Goal: Task Accomplishment & Management: Manage account settings

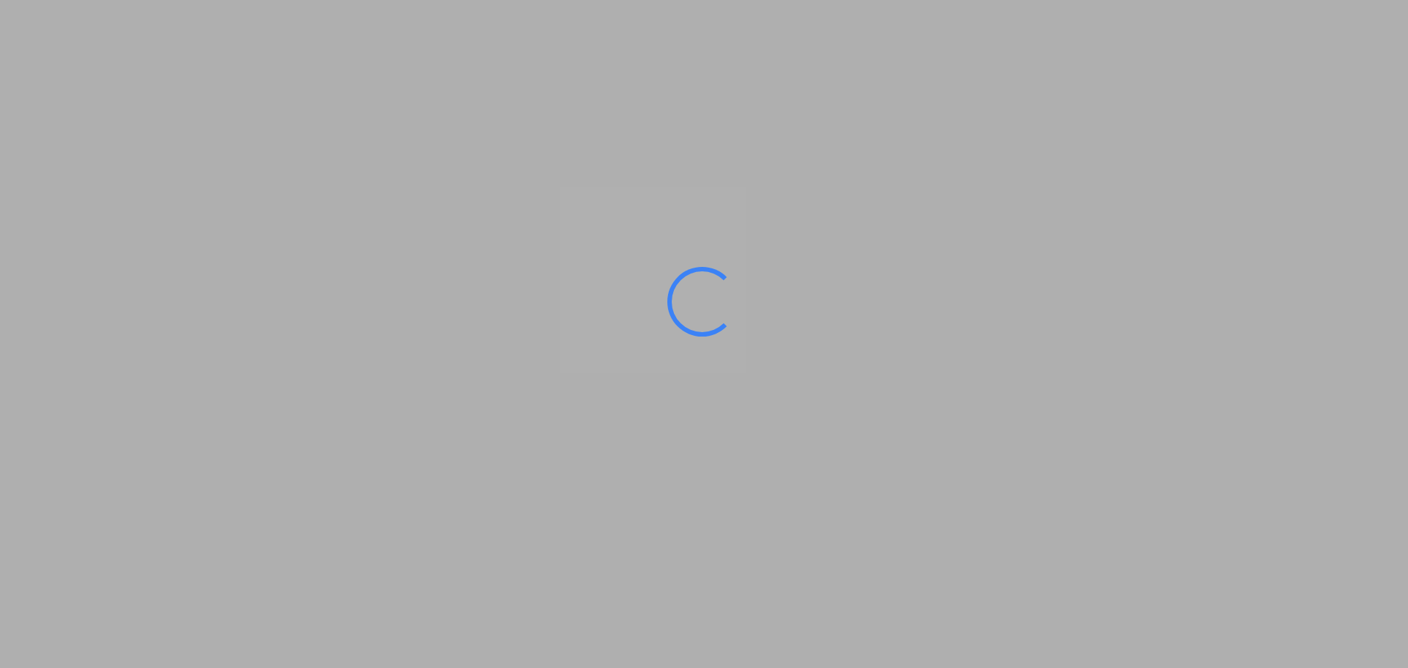
click at [383, 26] on ms-splash-screen at bounding box center [704, 334] width 1408 height 668
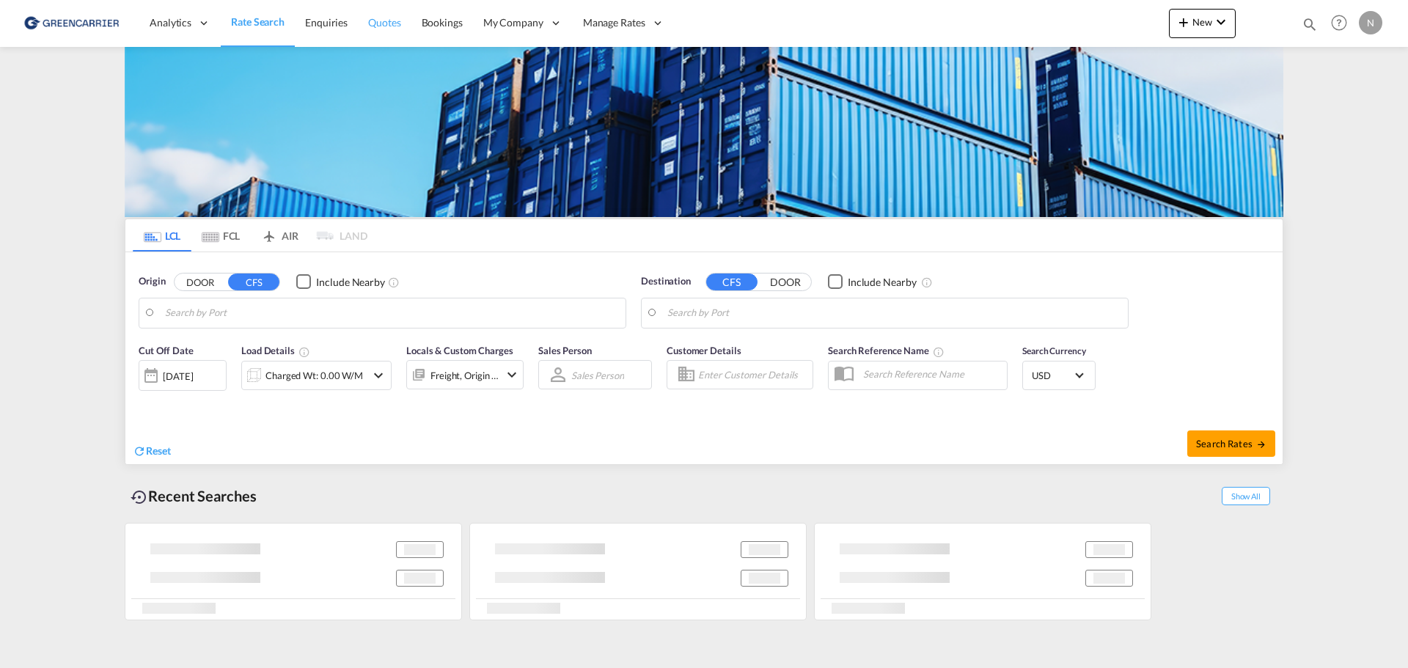
type input "SE-26978, [GEOGRAPHIC_DATA], [GEOGRAPHIC_DATA]"
type input "[GEOGRAPHIC_DATA], MXVER"
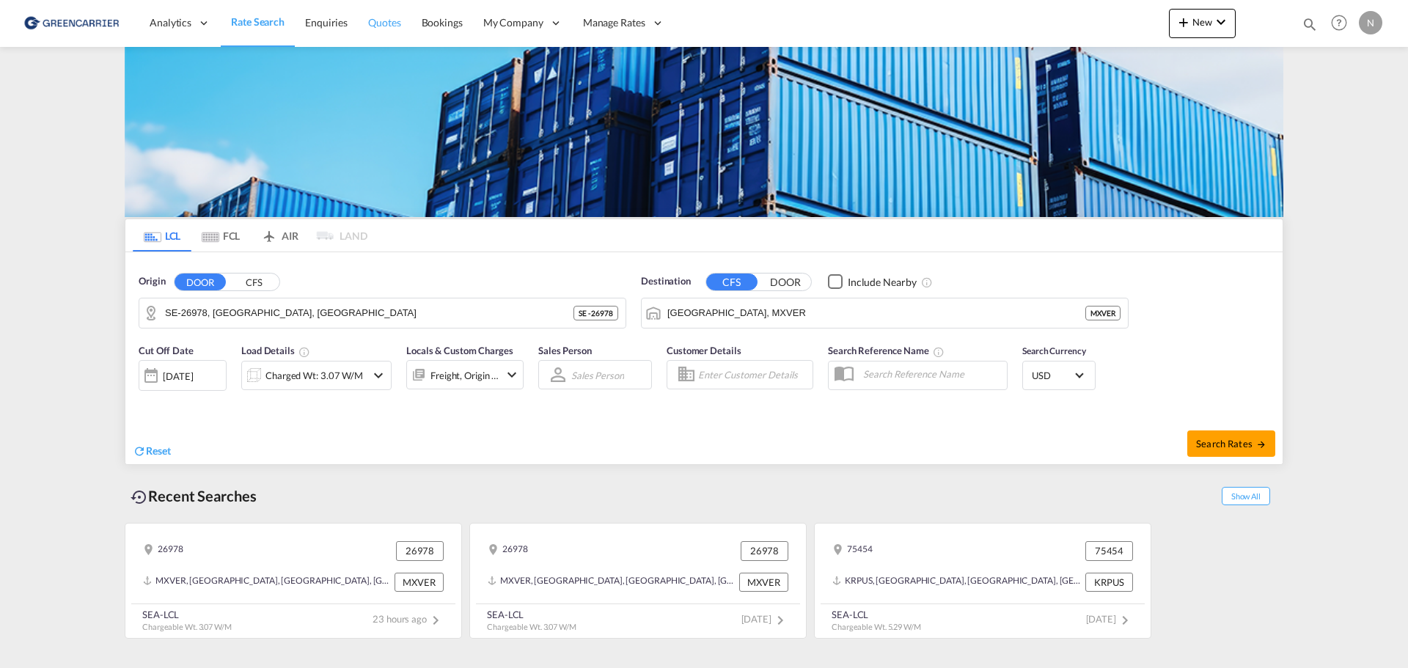
click at [379, 18] on span "Quotes" at bounding box center [384, 22] width 32 height 12
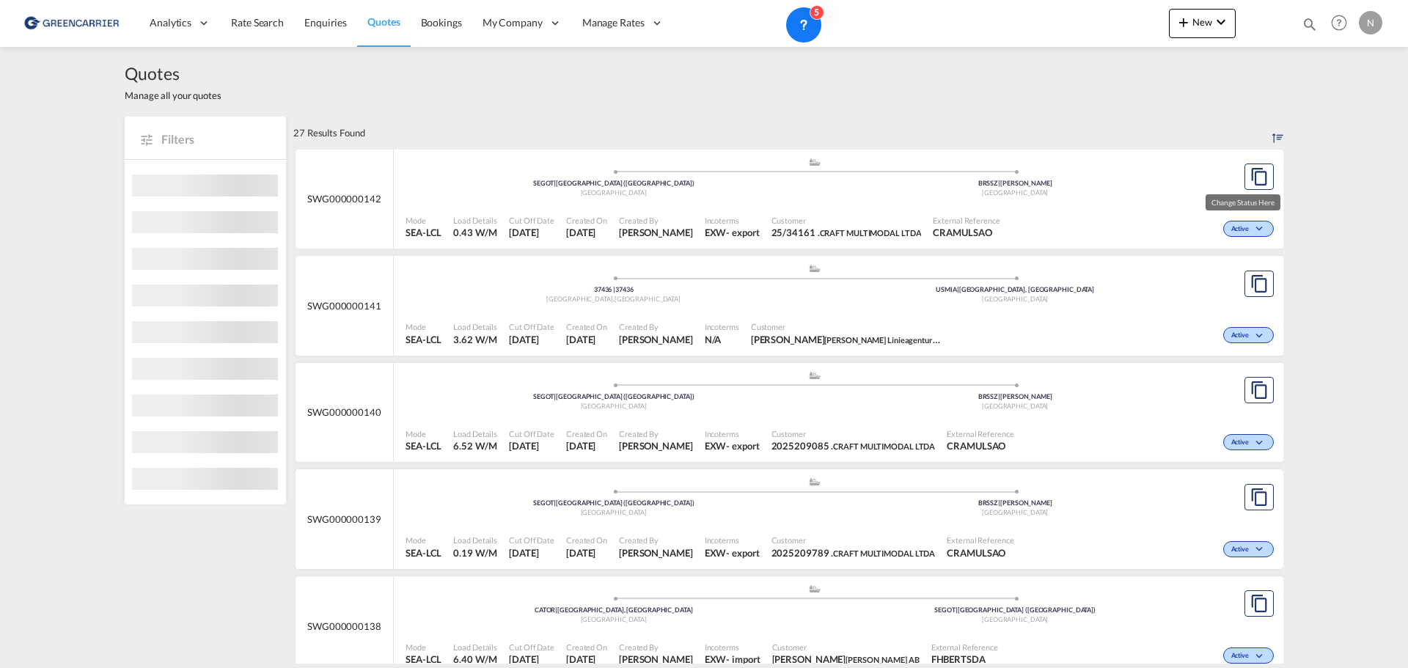
click at [1259, 231] on md-icon "icon-chevron-down" at bounding box center [1262, 229] width 18 height 8
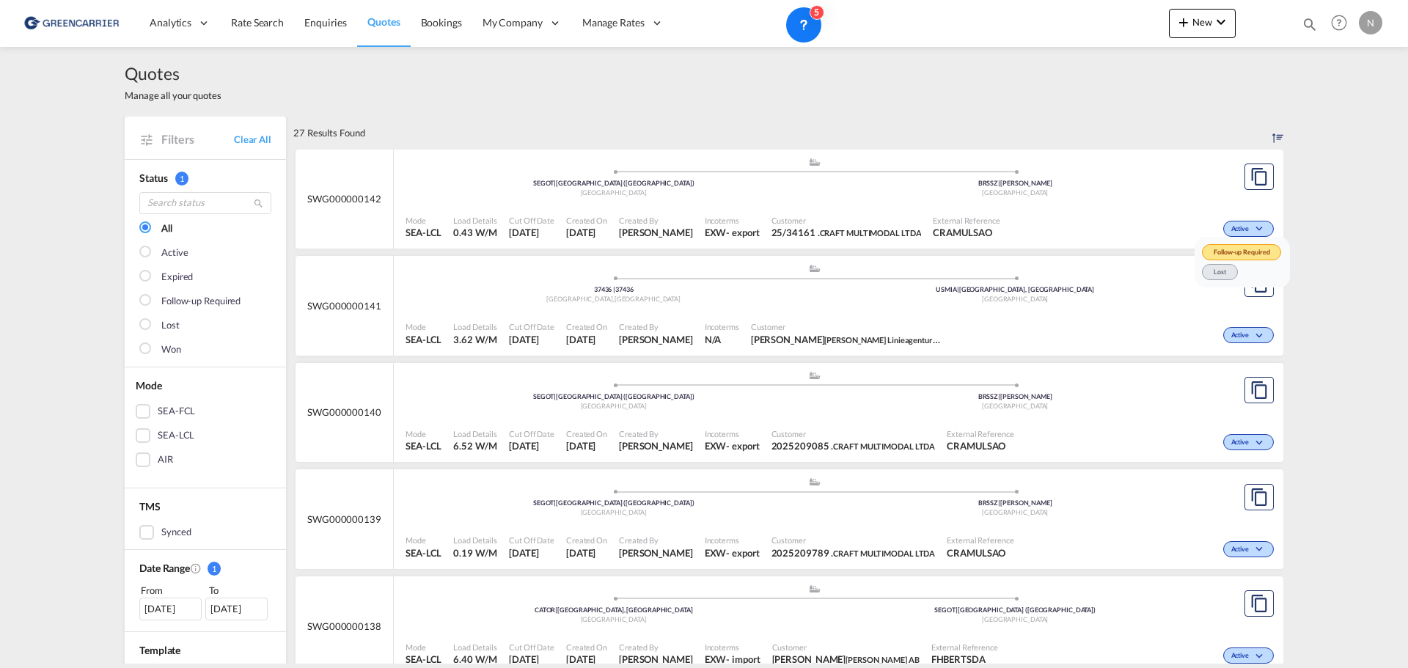
click at [1103, 216] on div "Follow-up Required Lost" at bounding box center [704, 334] width 1408 height 668
